Goal: Task Accomplishment & Management: Complete application form

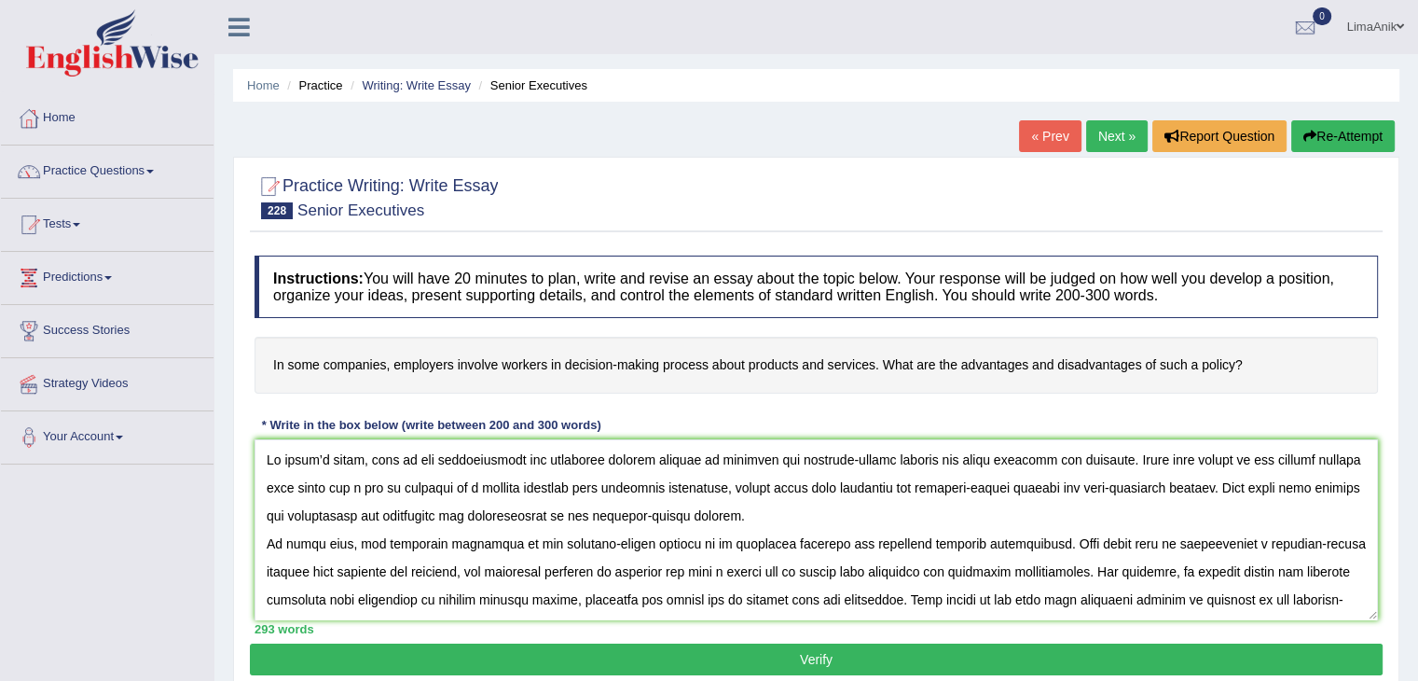
click at [835, 526] on textarea at bounding box center [817, 529] width 1124 height 181
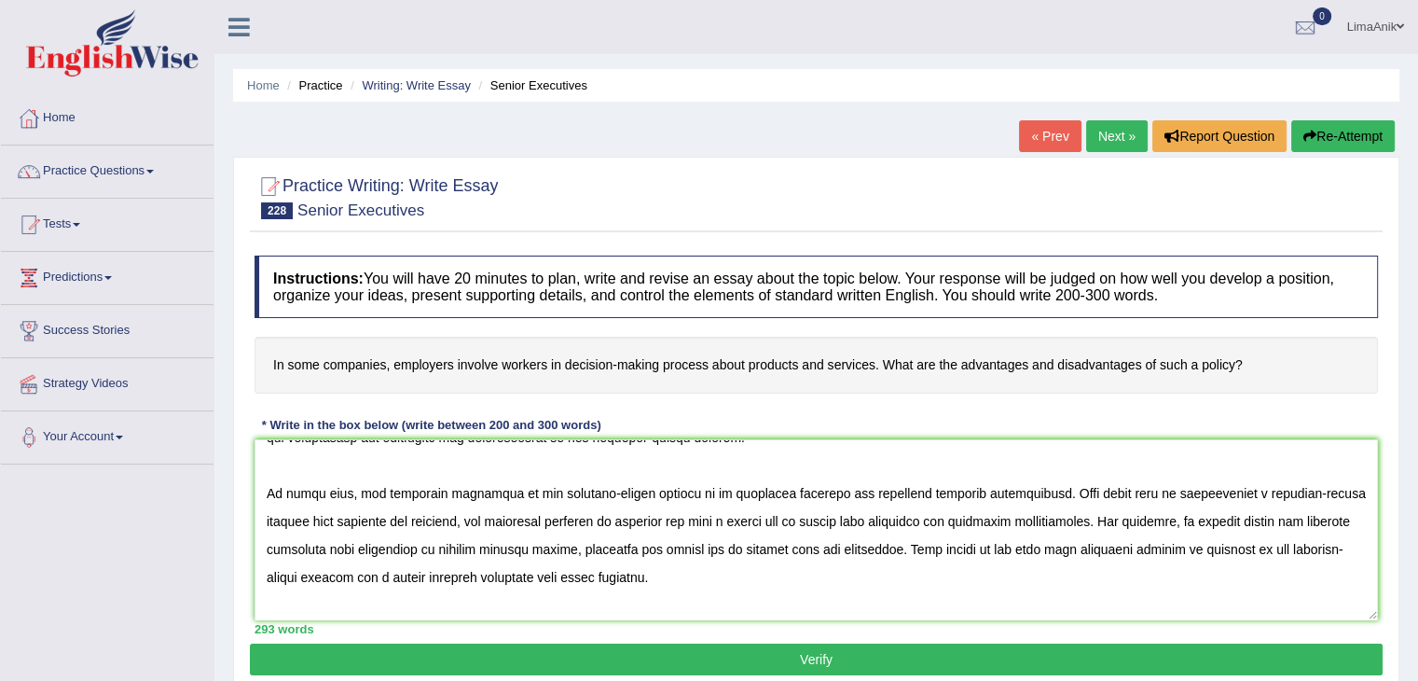
scroll to position [88, 0]
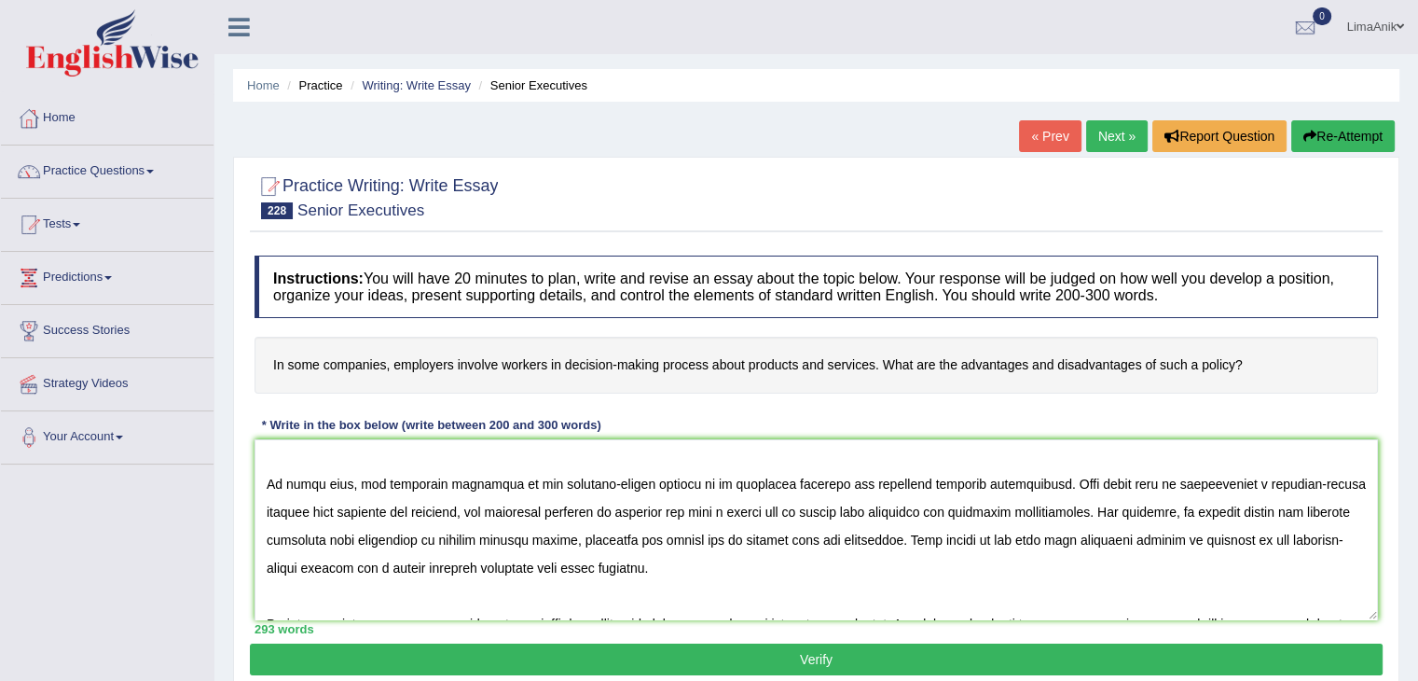
click at [1040, 502] on textarea at bounding box center [817, 529] width 1124 height 181
click at [698, 482] on textarea at bounding box center [817, 529] width 1124 height 181
click at [1100, 510] on textarea at bounding box center [817, 529] width 1124 height 181
click at [1096, 516] on textarea at bounding box center [817, 529] width 1124 height 181
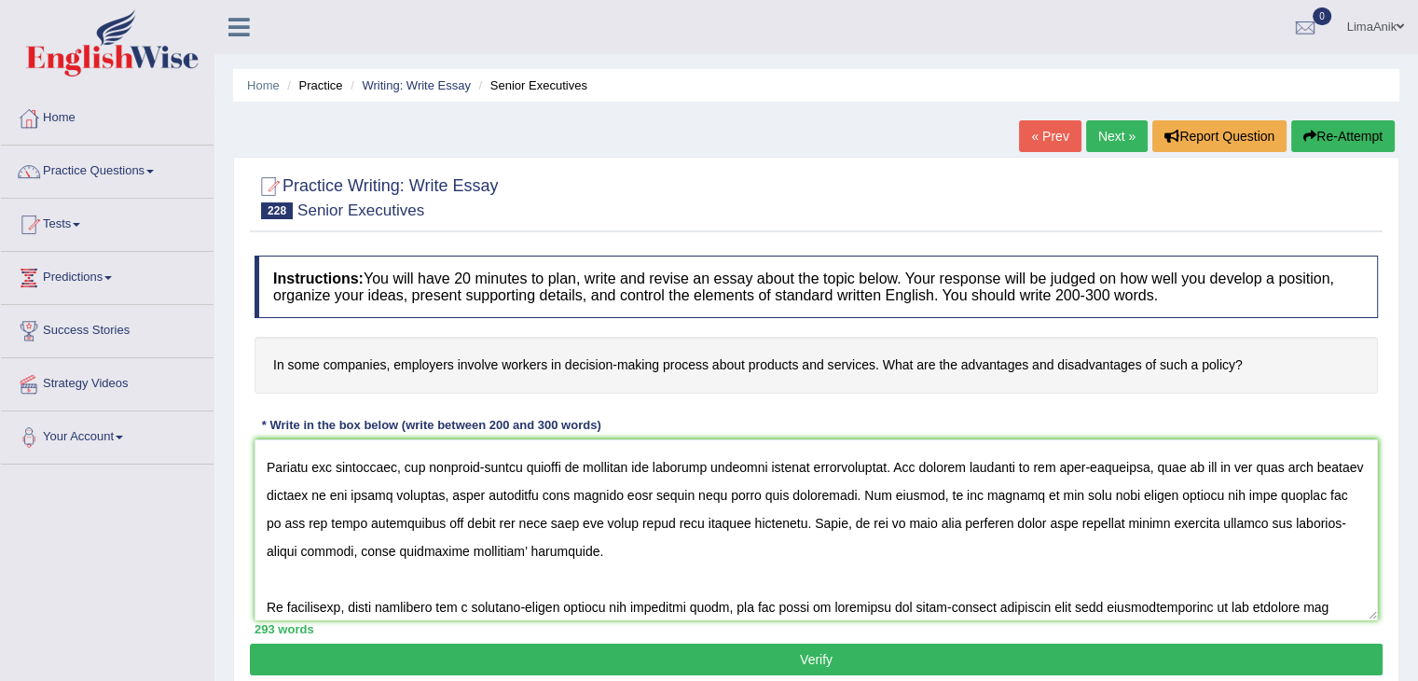
click at [974, 519] on textarea at bounding box center [817, 529] width 1124 height 181
click at [847, 500] on textarea at bounding box center [817, 529] width 1124 height 181
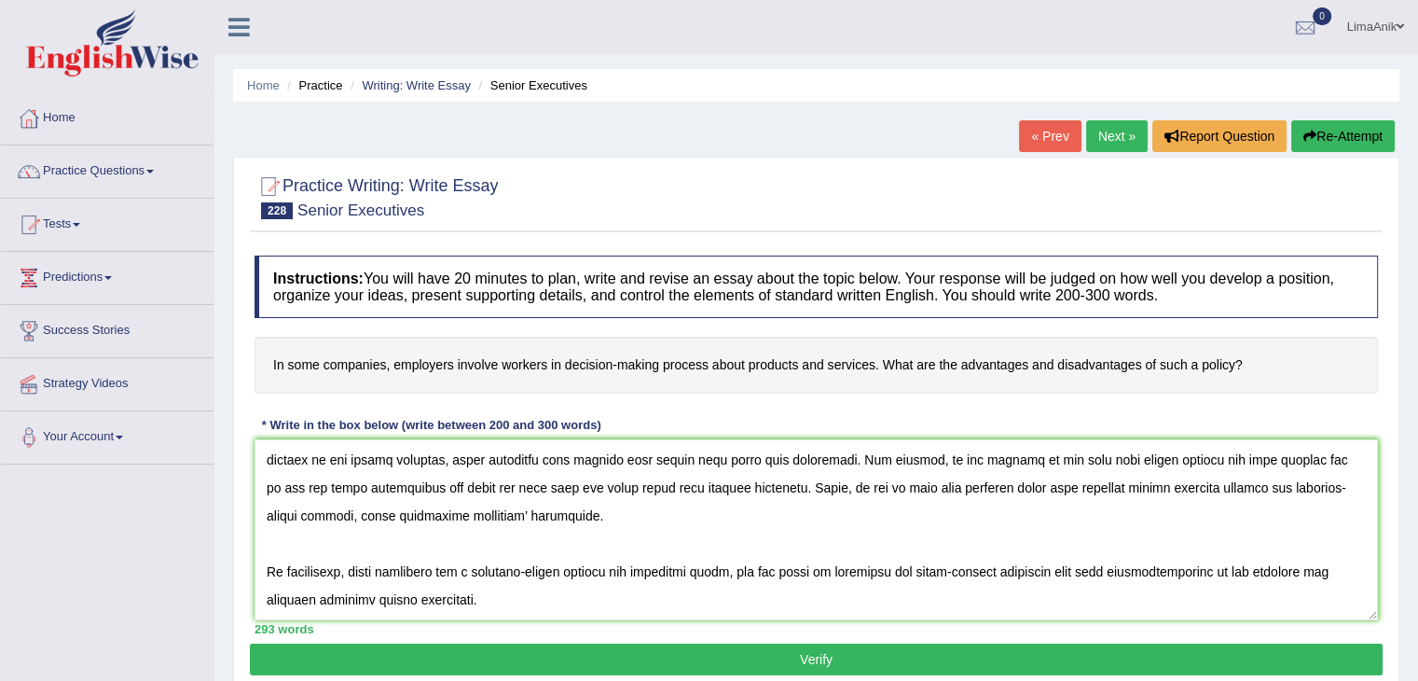
click at [1269, 478] on textarea at bounding box center [817, 529] width 1124 height 181
click at [1208, 458] on textarea at bounding box center [817, 529] width 1124 height 181
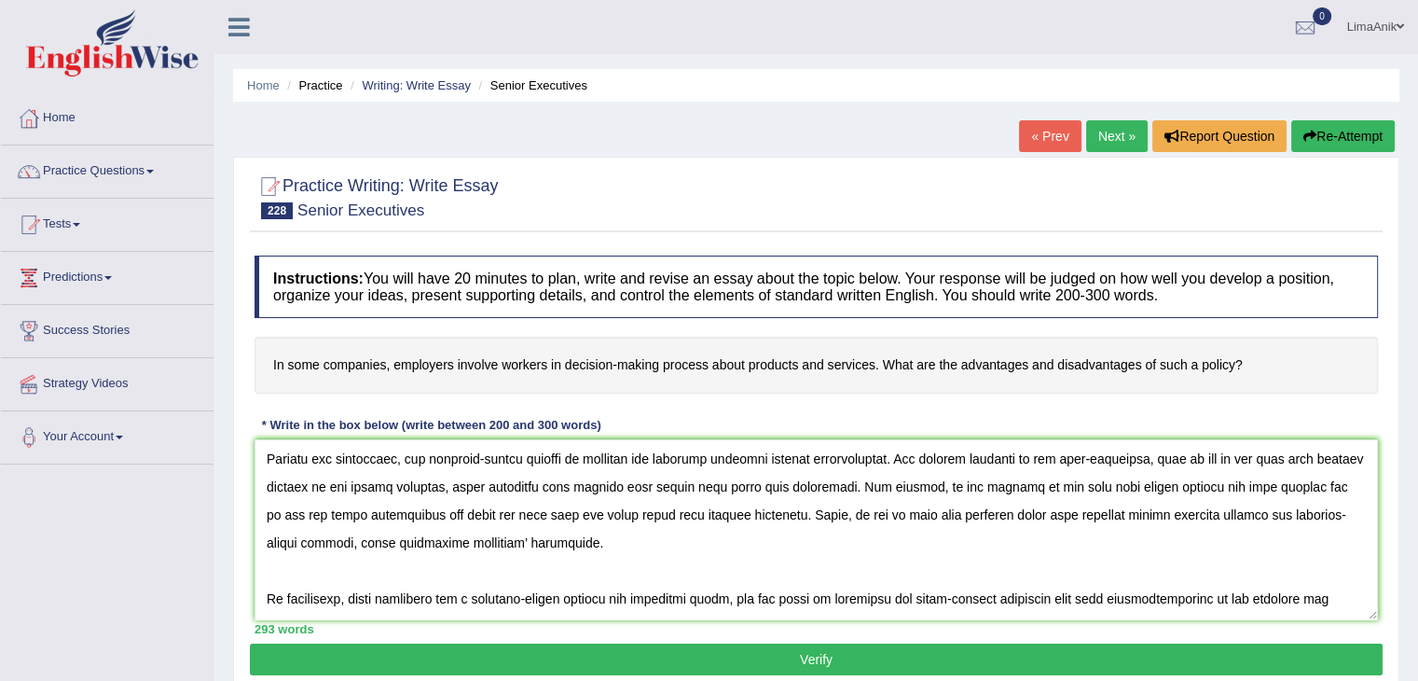
scroll to position [235, 0]
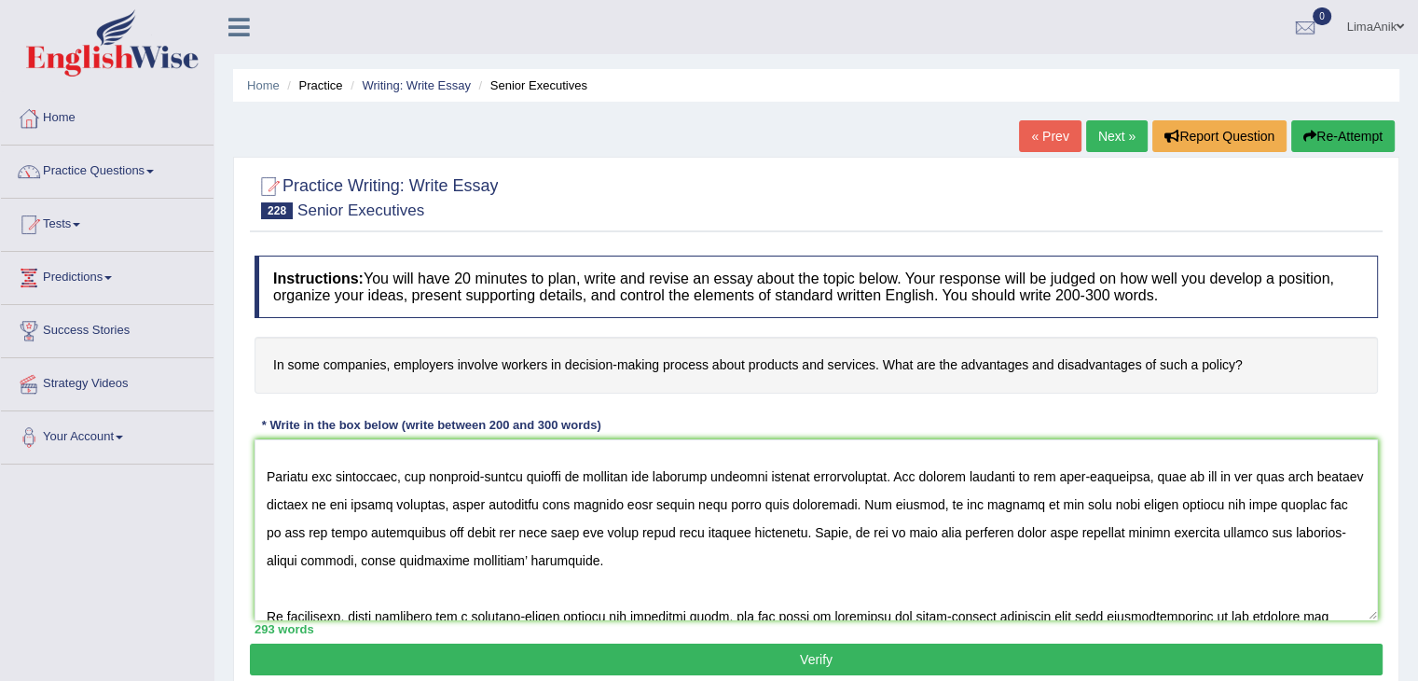
click at [1204, 509] on textarea at bounding box center [817, 529] width 1124 height 181
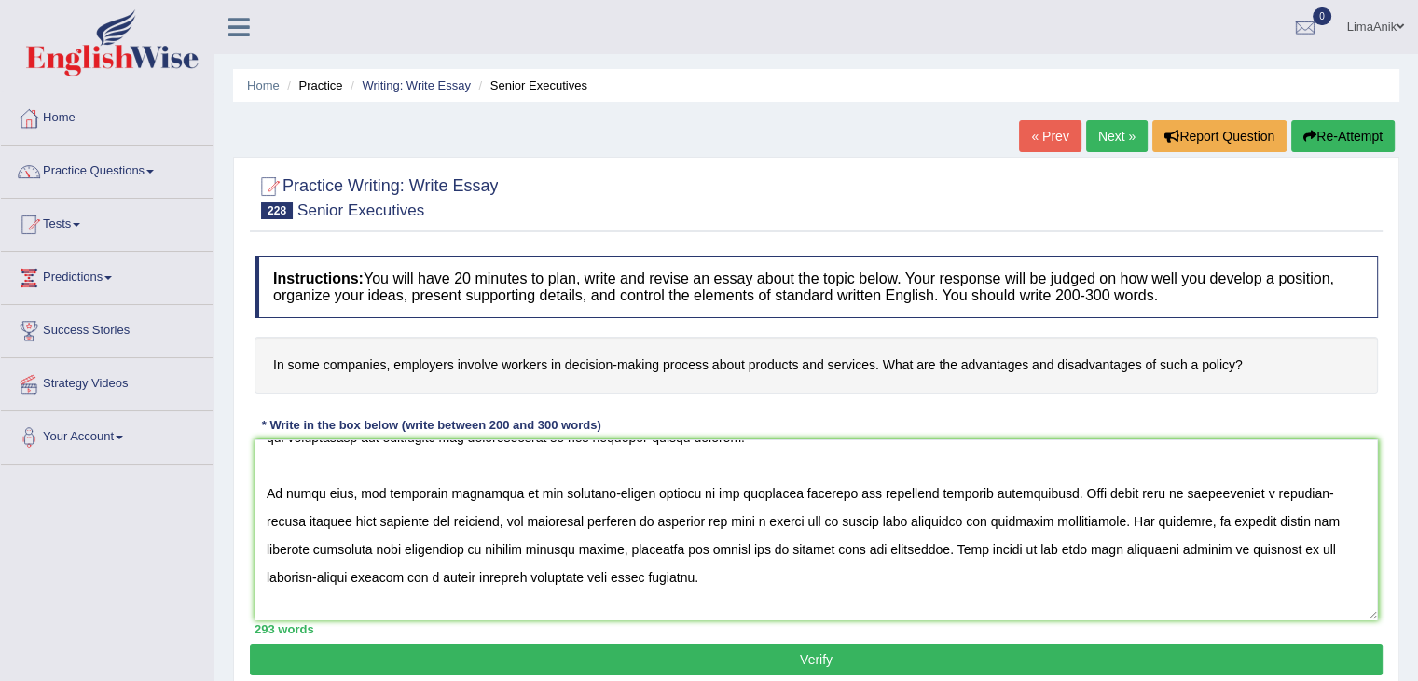
click at [1148, 533] on textarea at bounding box center [817, 529] width 1124 height 181
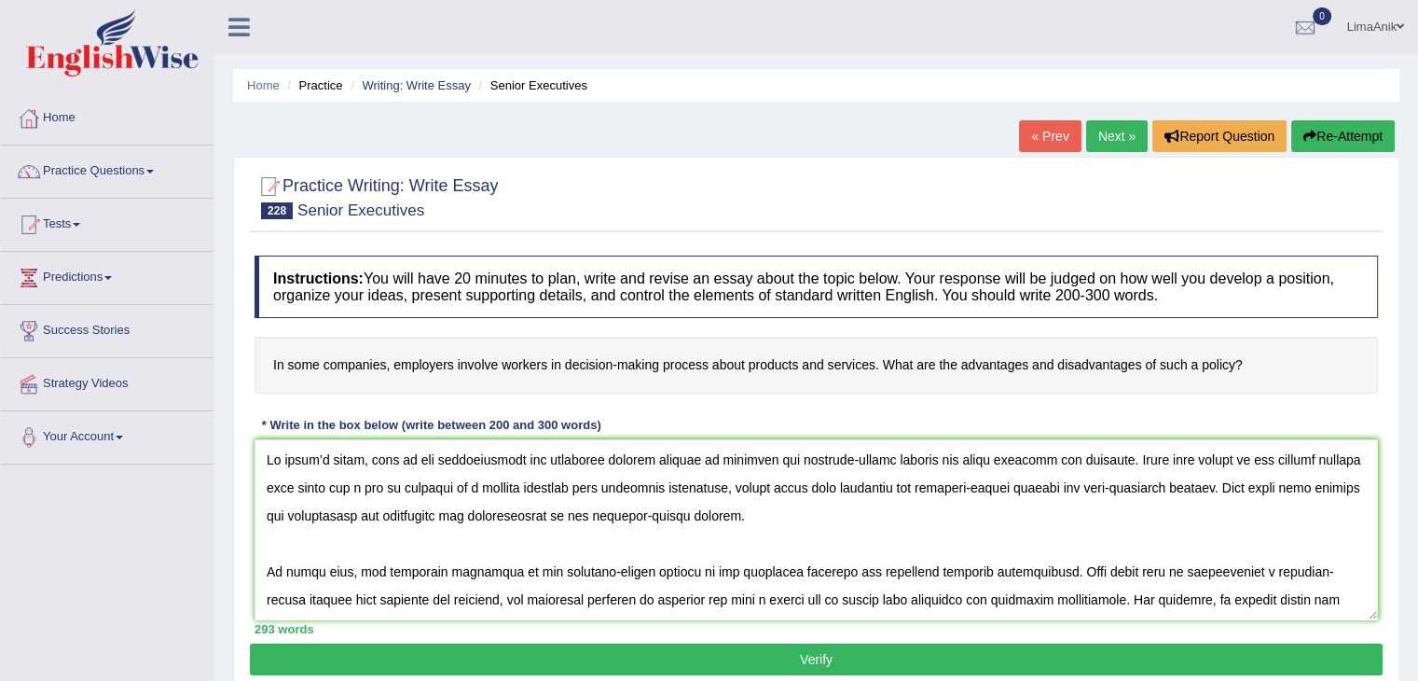
click at [975, 517] on textarea at bounding box center [817, 529] width 1124 height 181
click at [780, 472] on textarea at bounding box center [817, 529] width 1124 height 181
click at [857, 548] on textarea at bounding box center [817, 529] width 1124 height 181
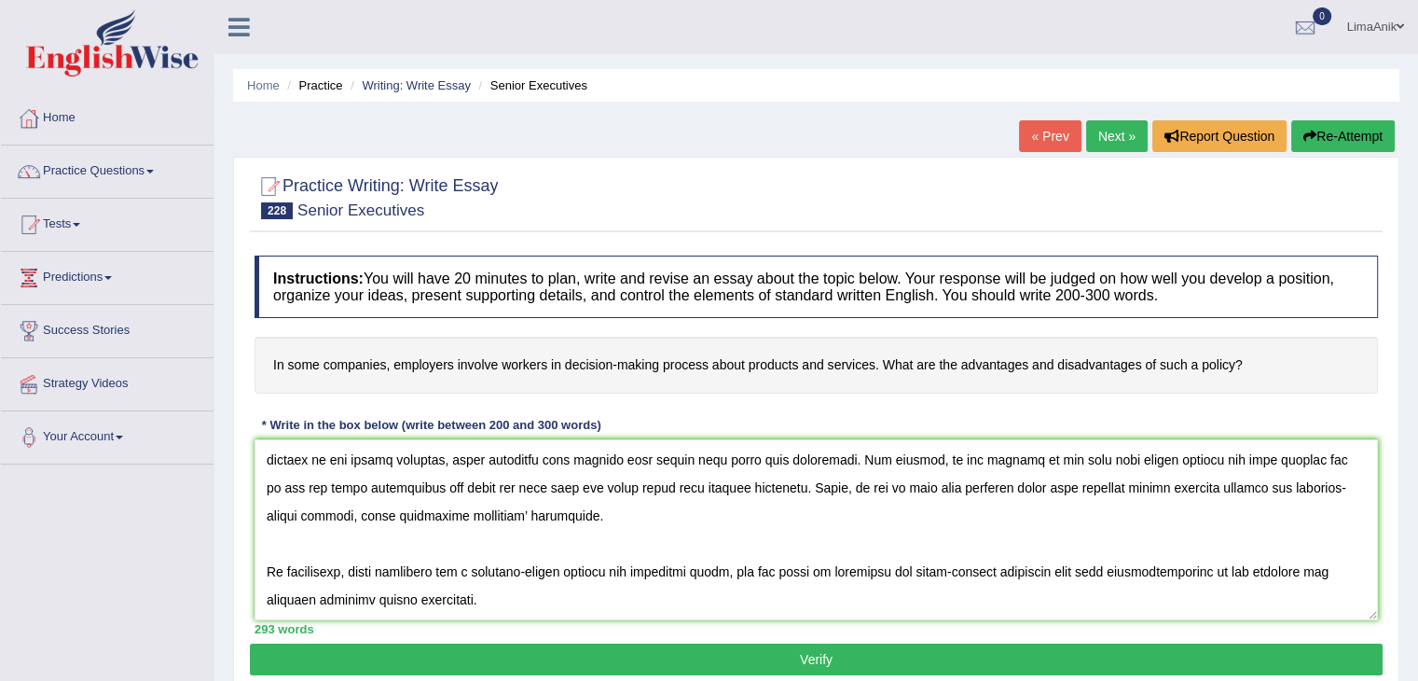
scroll to position [392, 0]
drag, startPoint x: 265, startPoint y: 457, endPoint x: 587, endPoint y: 618, distance: 359.9
click at [587, 618] on div "Instructions: You will have 20 minutes to plan, write and revise an essay about…" at bounding box center [816, 444] width 1133 height 397
click at [705, 533] on textarea at bounding box center [817, 529] width 1124 height 181
type textarea "Lo ipsum’d sitam, cons ad eli seddoeiusmodt inc utlaboree dolorem aliquae ad mi…"
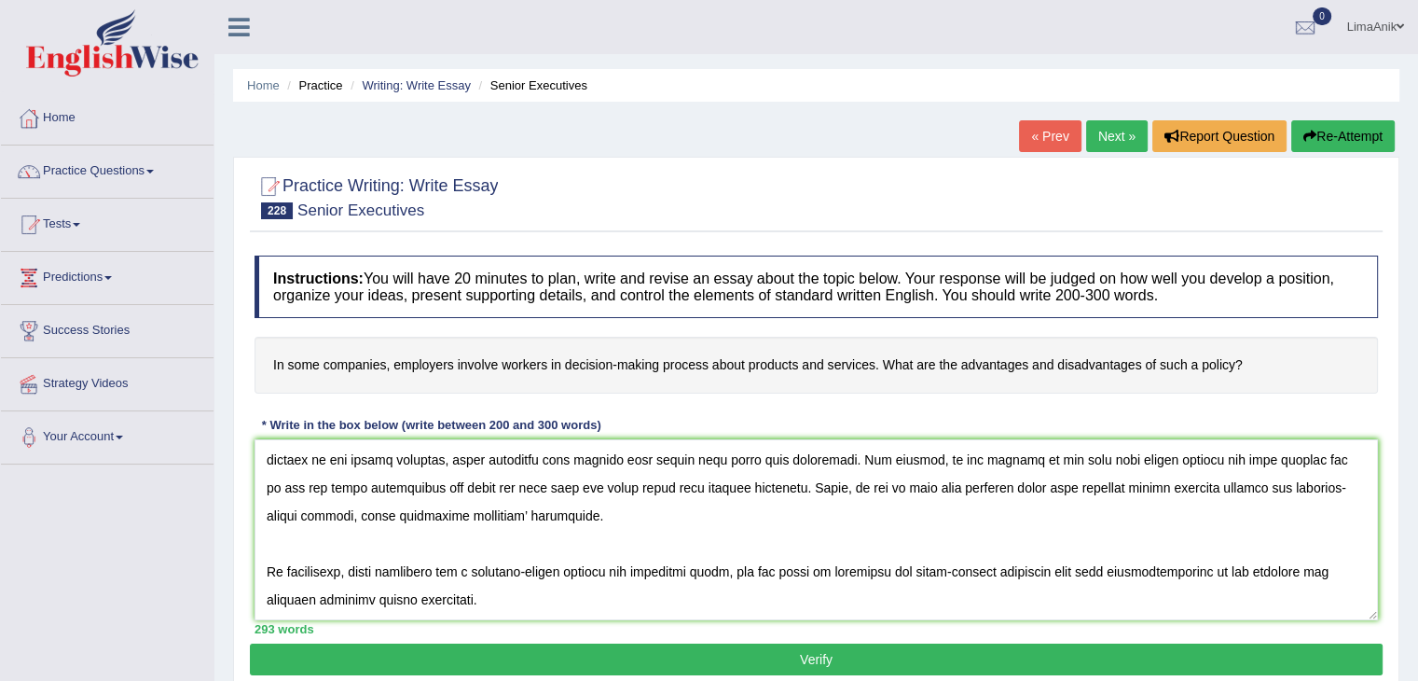
click at [851, 647] on button "Verify" at bounding box center [816, 659] width 1133 height 32
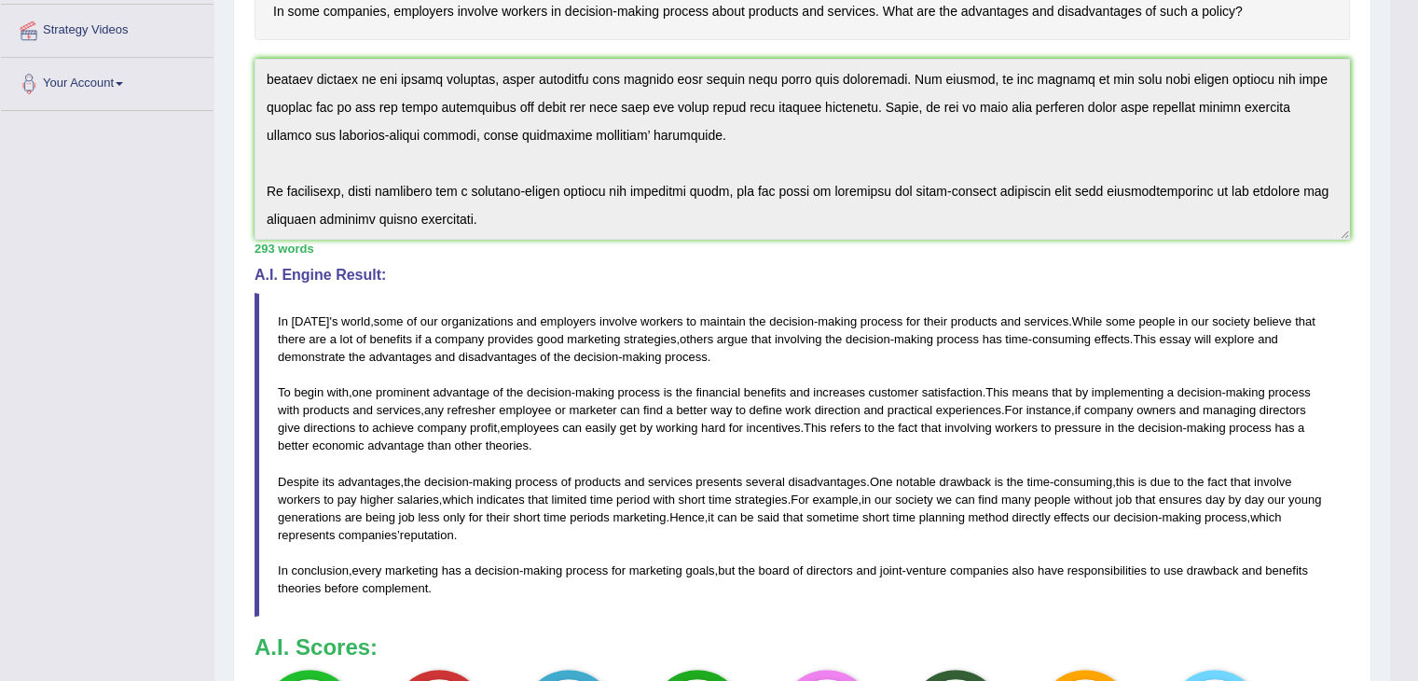
scroll to position [402, 0]
